Goal: Task Accomplishment & Management: Manage account settings

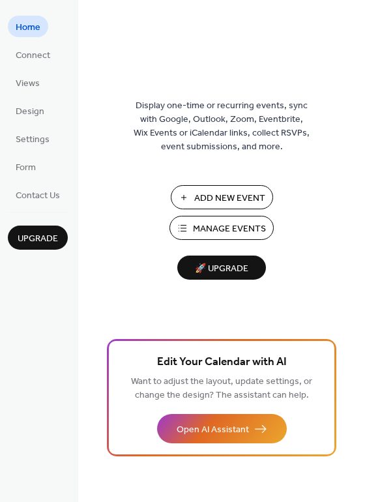
click at [207, 222] on span "Manage Events" at bounding box center [229, 229] width 73 height 14
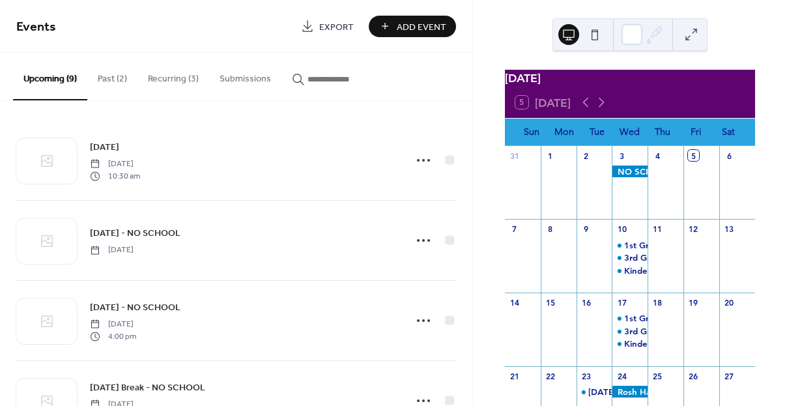
click at [168, 79] on button "Recurring (3)" at bounding box center [174, 76] width 72 height 46
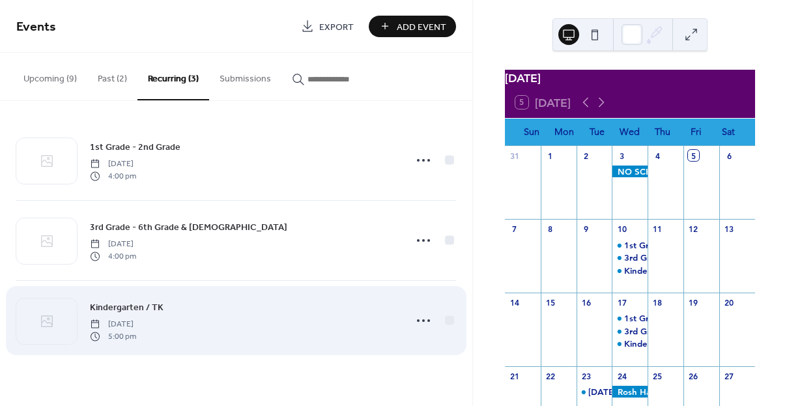
click at [136, 332] on span "5:00 pm" at bounding box center [113, 336] width 46 height 12
click at [420, 319] on icon at bounding box center [423, 320] width 21 height 21
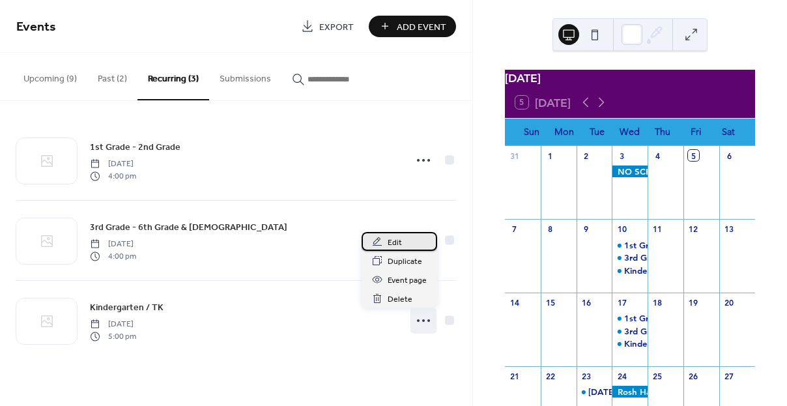
click at [400, 239] on span "Edit" at bounding box center [395, 243] width 14 height 14
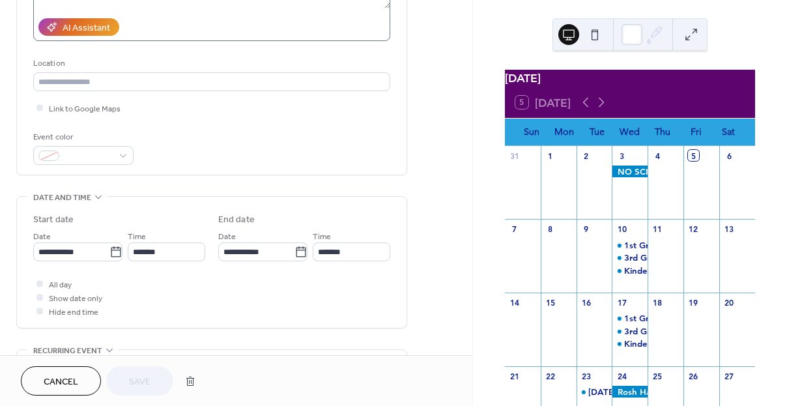
scroll to position [284, 0]
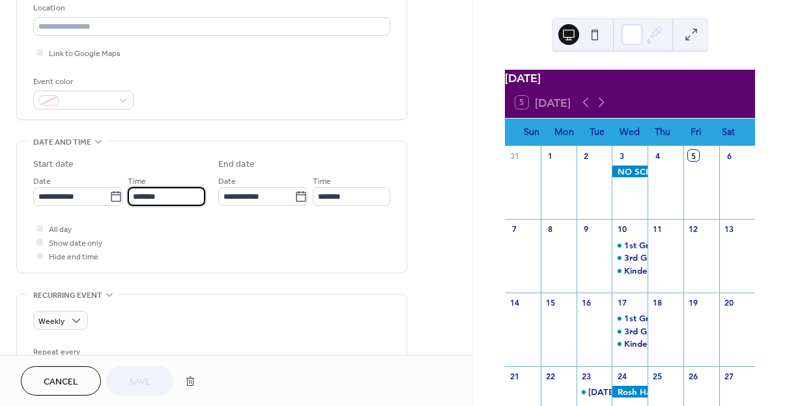
click at [139, 199] on input "*******" at bounding box center [167, 196] width 78 height 19
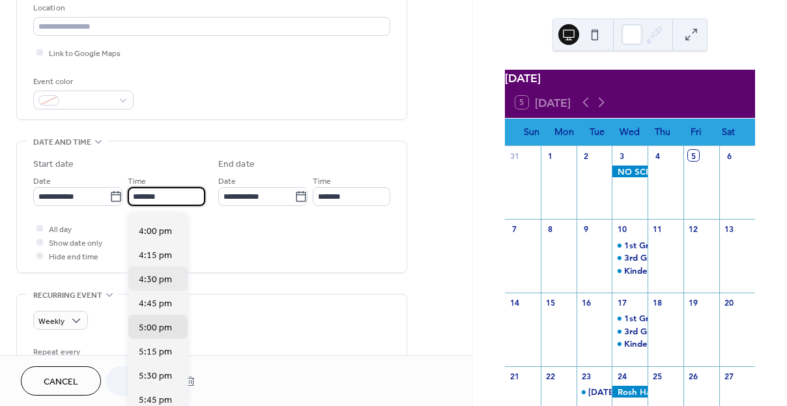
scroll to position [1538, 0]
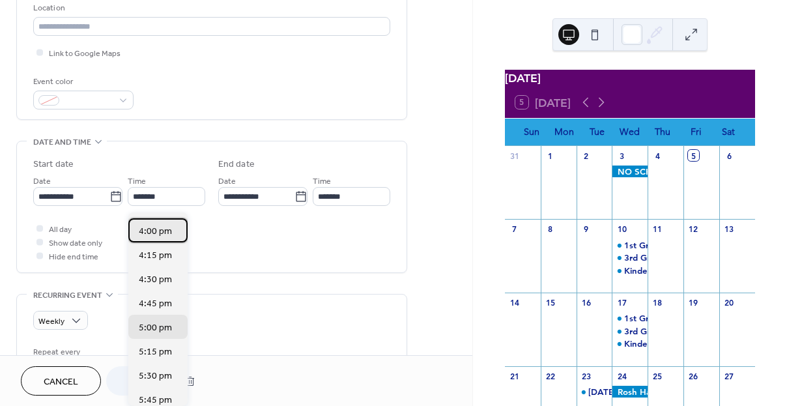
click at [160, 231] on span "4:00 pm" at bounding box center [155, 232] width 33 height 14
type input "*******"
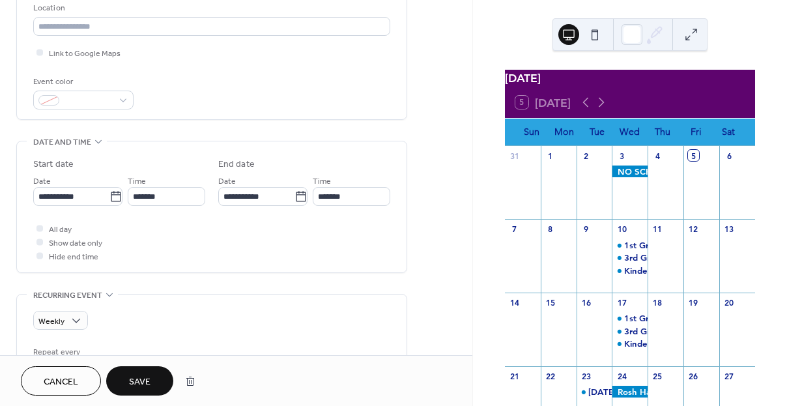
click at [145, 385] on span "Save" at bounding box center [140, 382] width 22 height 14
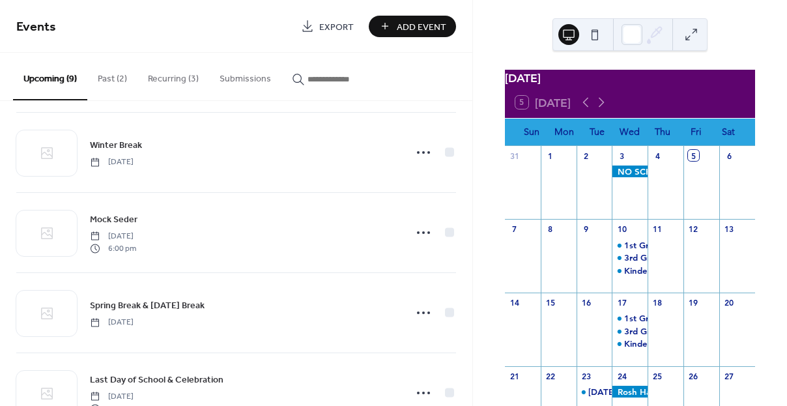
scroll to position [78, 0]
